Goal: Information Seeking & Learning: Learn about a topic

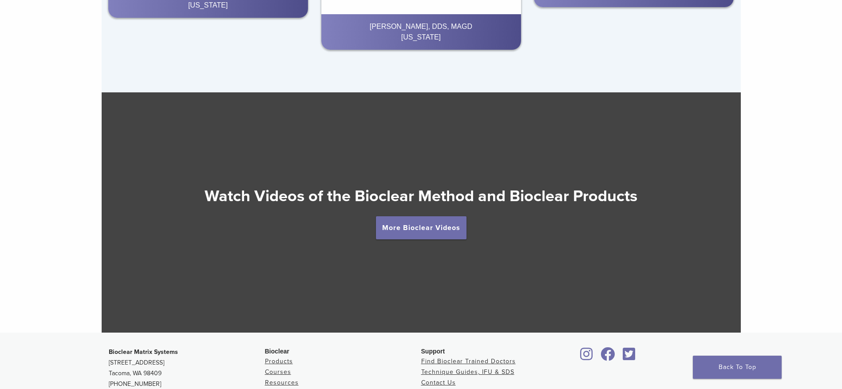
scroll to position [1538, 0]
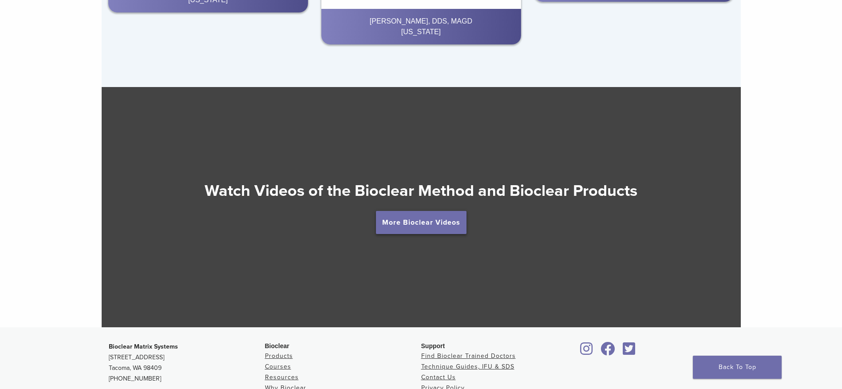
click at [445, 220] on link "More Bioclear Videos" at bounding box center [421, 222] width 91 height 23
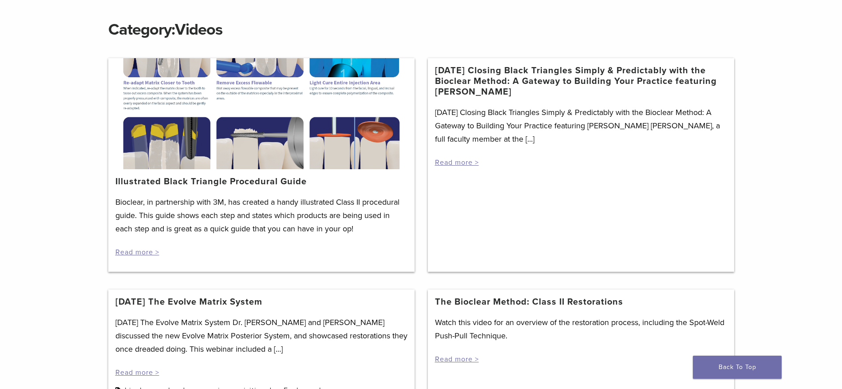
scroll to position [83, 0]
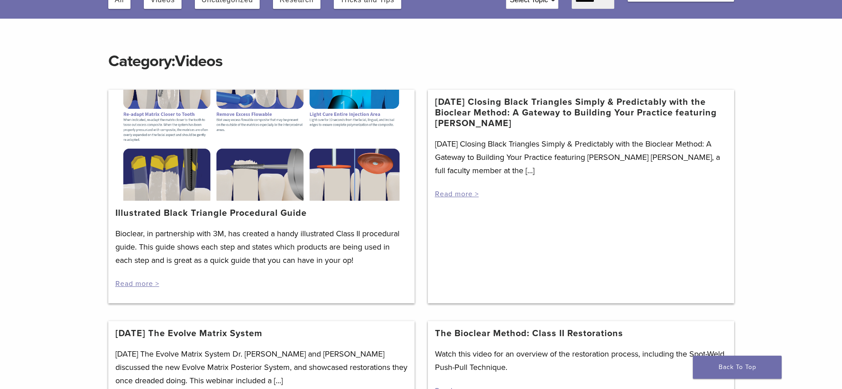
click at [312, 160] on div at bounding box center [261, 145] width 306 height 111
click at [150, 281] on link "Read more >" at bounding box center [137, 283] width 44 height 9
